Goal: Information Seeking & Learning: Check status

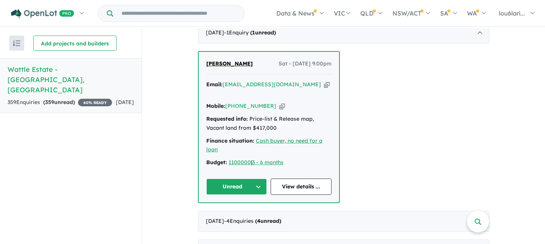
scroll to position [284, 0]
click at [299, 178] on link "View details ..." at bounding box center [301, 186] width 61 height 16
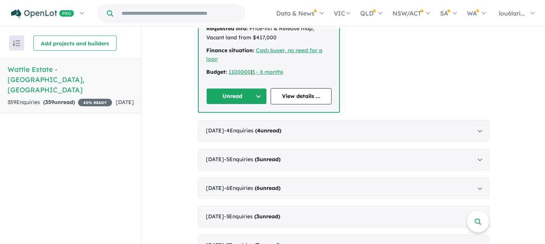
scroll to position [383, 0]
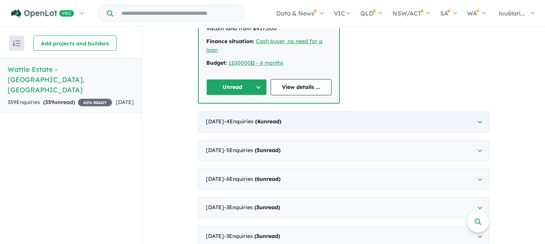
click at [235, 118] on span "- 4 Enquir ies ( 4 unread)" at bounding box center [252, 121] width 57 height 7
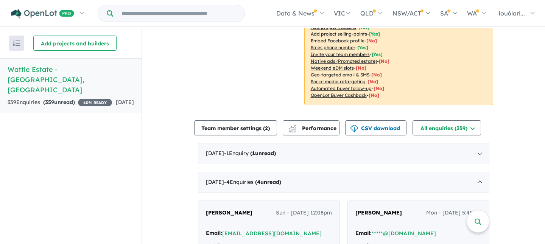
scroll to position [173, 0]
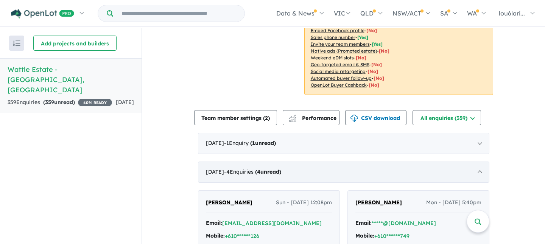
click at [475, 171] on div "[DATE] - 4 Enquir ies ( 4 unread)" at bounding box center [343, 172] width 291 height 21
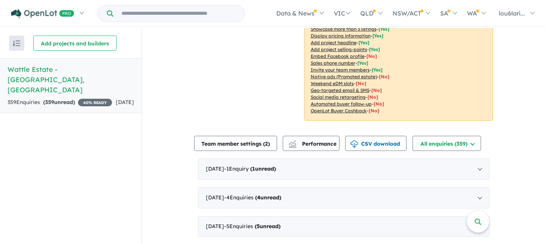
scroll to position [150, 0]
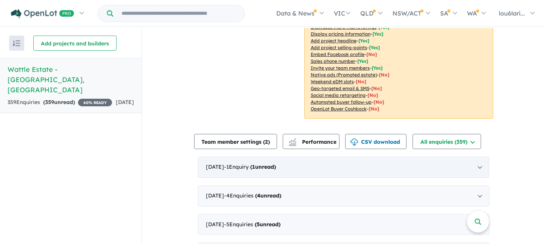
click at [266, 170] on span "- 1 Enquir y ( 1 unread)" at bounding box center [250, 167] width 52 height 7
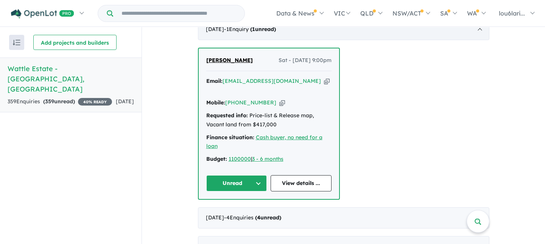
scroll to position [298, 0]
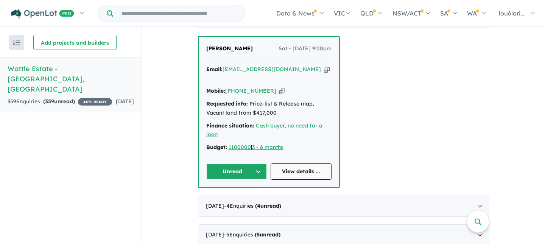
click at [298, 164] on link "View details ..." at bounding box center [301, 172] width 61 height 16
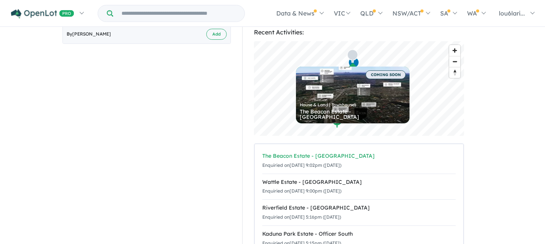
click at [307, 152] on div "The Beacon Estate - [GEOGRAPHIC_DATA]" at bounding box center [358, 156] width 193 height 9
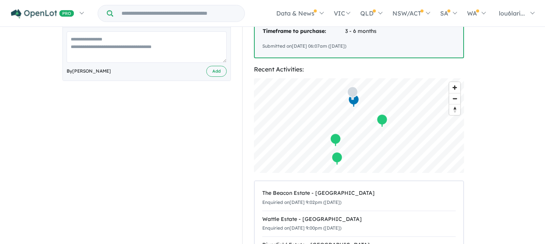
scroll to position [265, 0]
